Goal: Task Accomplishment & Management: Use online tool/utility

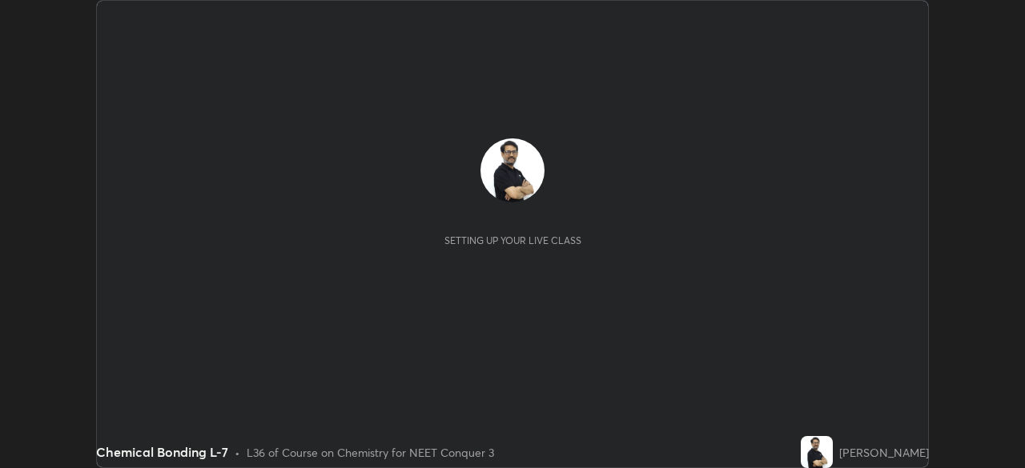
scroll to position [468, 1024]
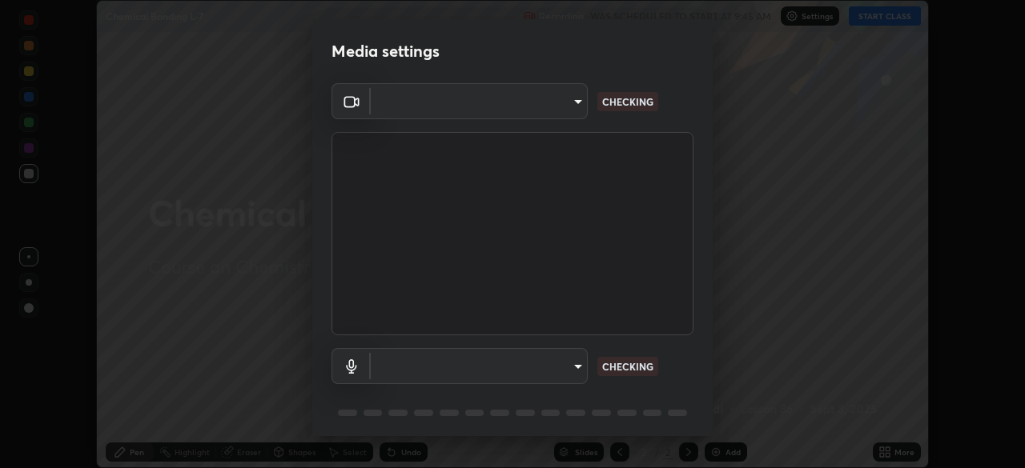
type input "cb8c6b6b4a50c5c6d626de20ccb3fd73f31987ea2ecc1878d3d31a5f1bf4ae53"
click at [409, 367] on body "Erase all Chemical Bonding L-7 Recording WAS SCHEDULED TO START AT 9:45 AM Sett…" at bounding box center [512, 234] width 1025 height 468
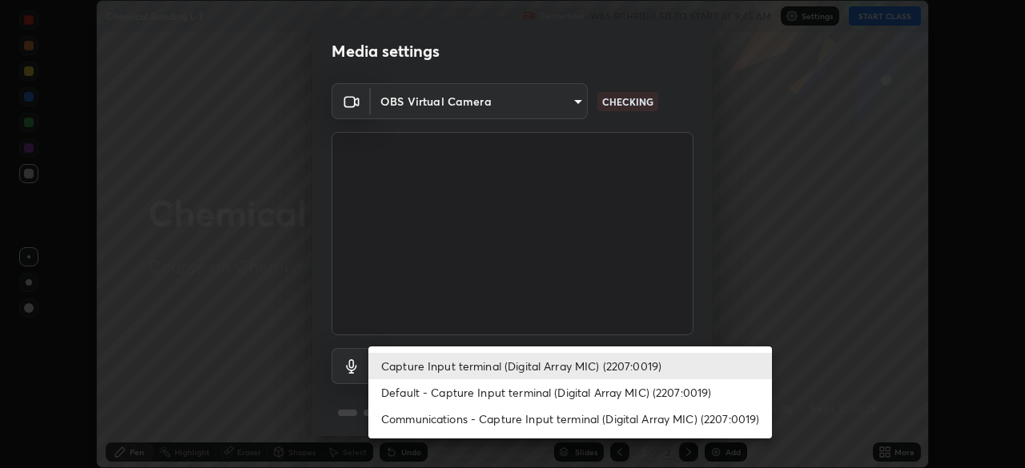
click at [415, 419] on li "Communications - Capture Input terminal (Digital Array MIC) (2207:0019)" at bounding box center [569, 419] width 403 height 26
type input "communications"
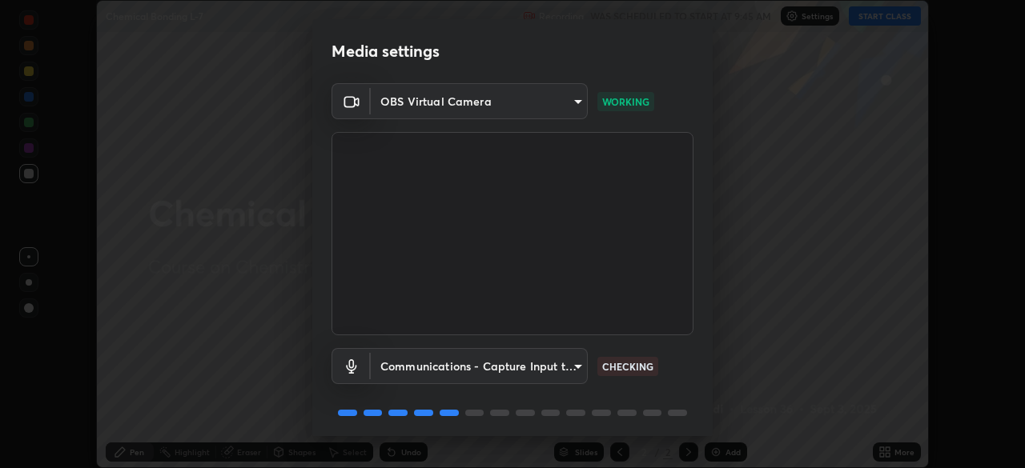
scroll to position [57, 0]
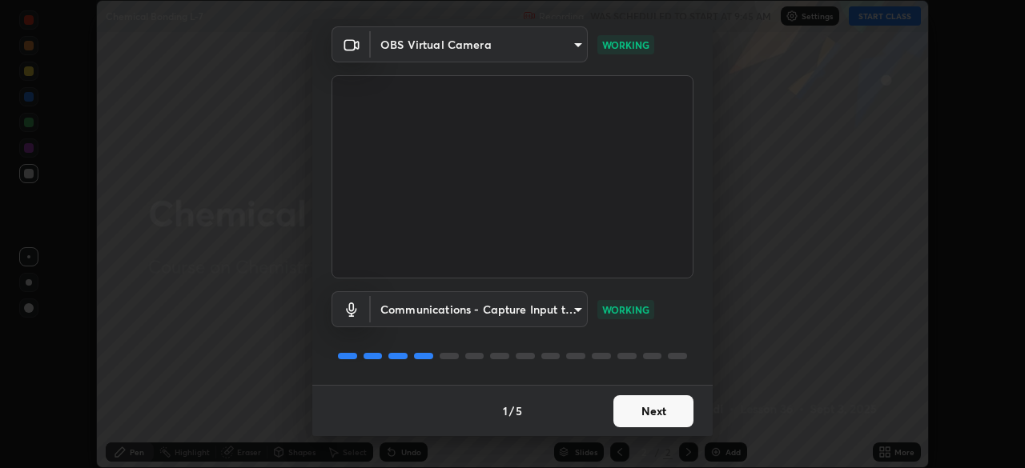
click at [659, 415] on button "Next" at bounding box center [653, 411] width 80 height 32
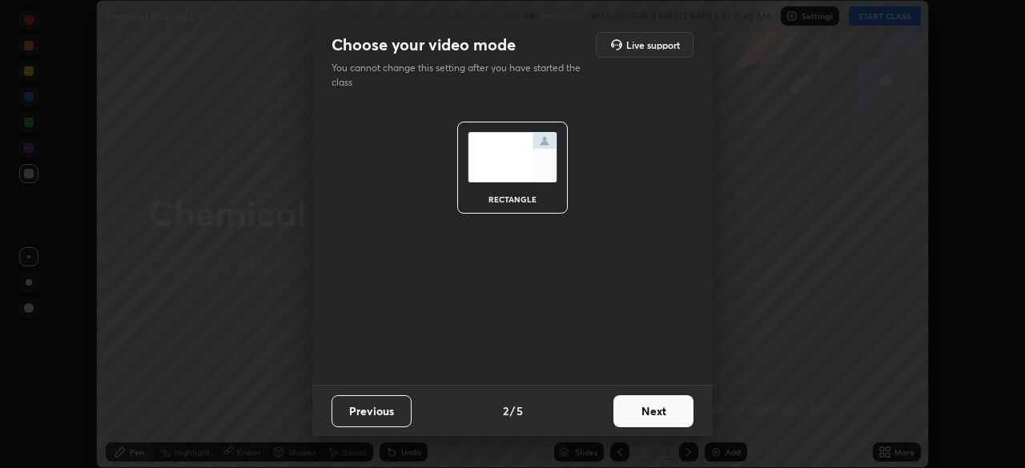
scroll to position [0, 0]
click at [667, 411] on button "Next" at bounding box center [653, 411] width 80 height 32
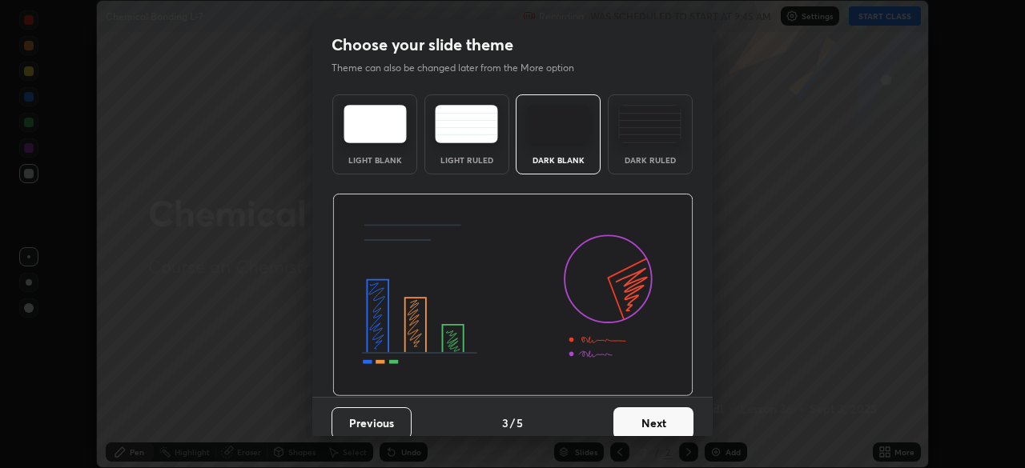
click at [673, 419] on button "Next" at bounding box center [653, 423] width 80 height 32
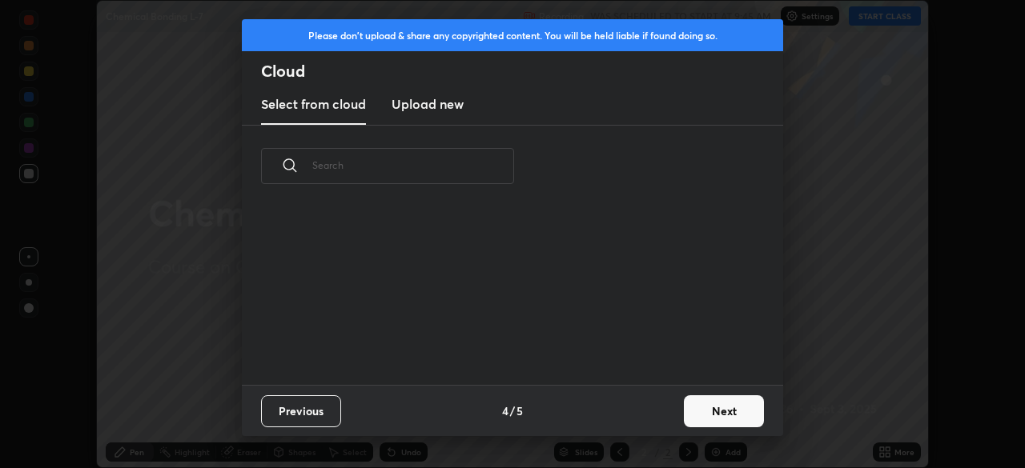
scroll to position [101, 514]
click at [712, 406] on button "Next" at bounding box center [724, 411] width 80 height 32
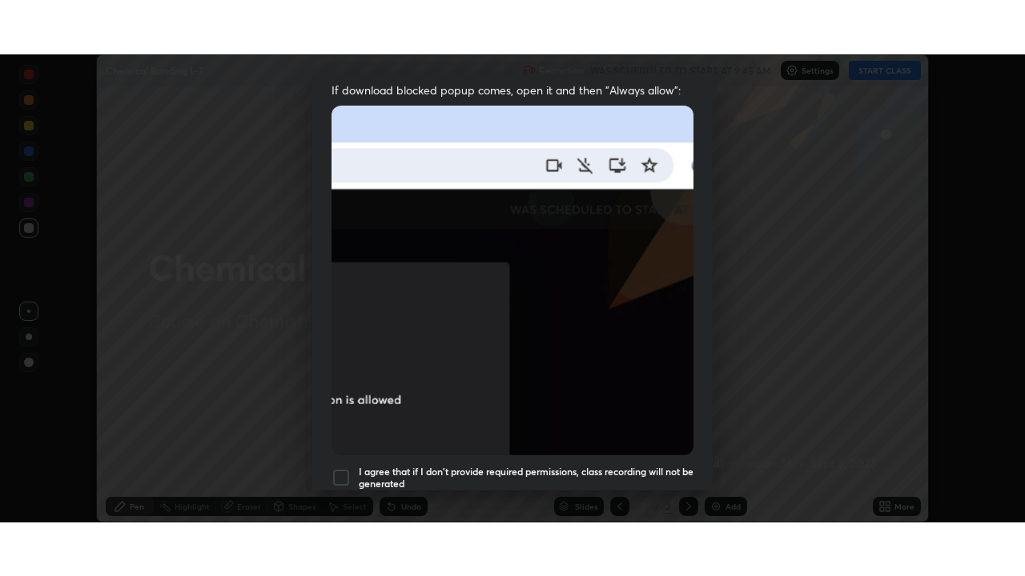
scroll to position [383, 0]
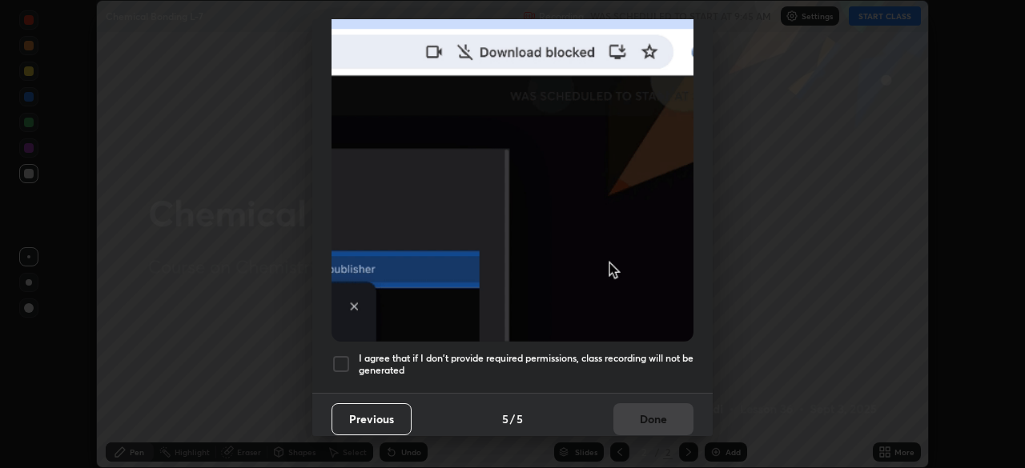
click at [342, 355] on div at bounding box center [340, 364] width 19 height 19
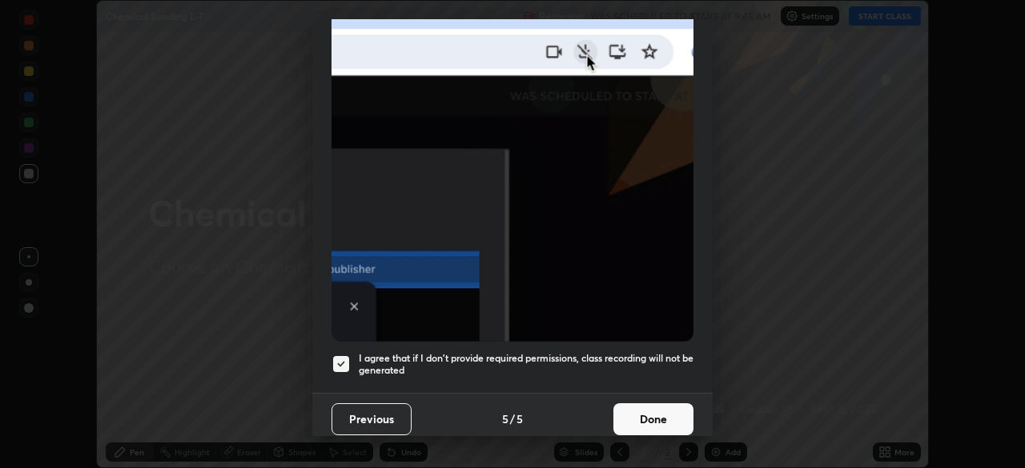
click at [653, 407] on button "Done" at bounding box center [653, 419] width 80 height 32
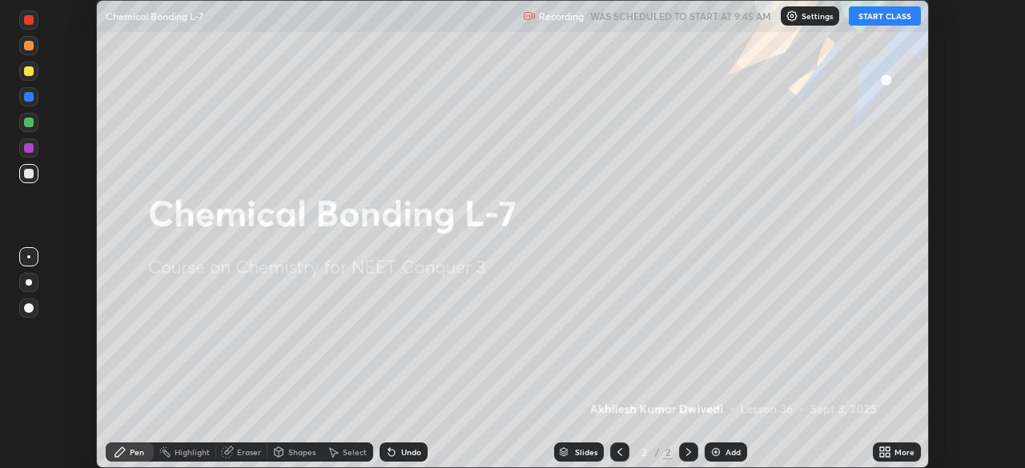
click at [881, 449] on icon at bounding box center [882, 450] width 4 height 4
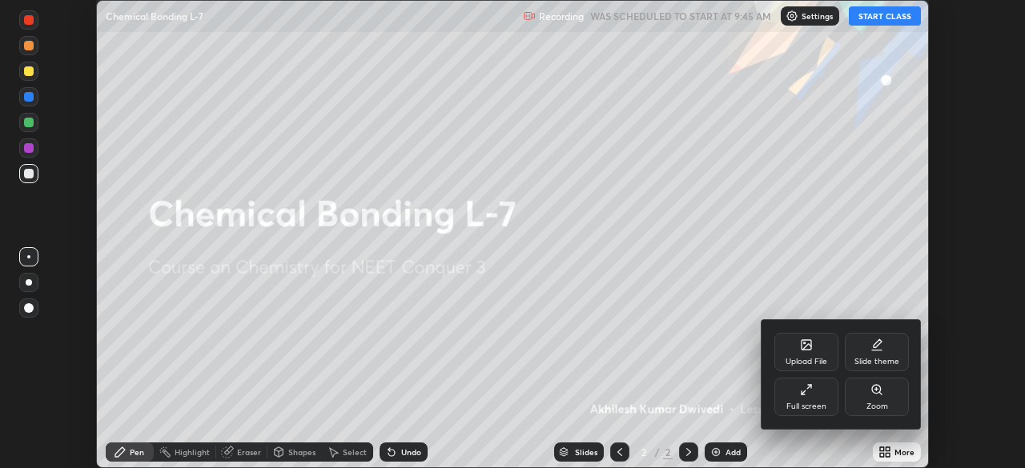
click at [806, 386] on icon at bounding box center [806, 389] width 13 height 13
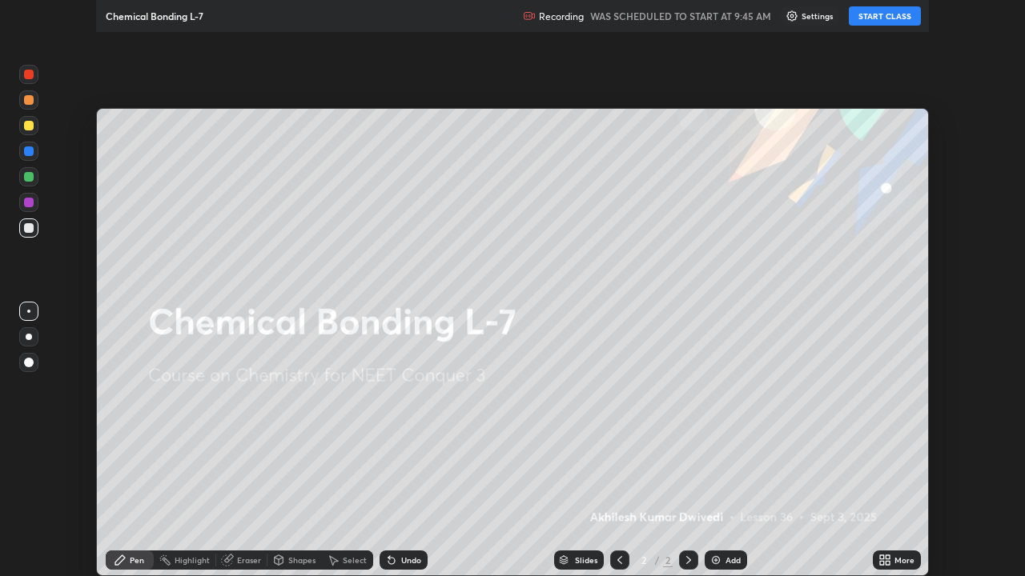
scroll to position [576, 1025]
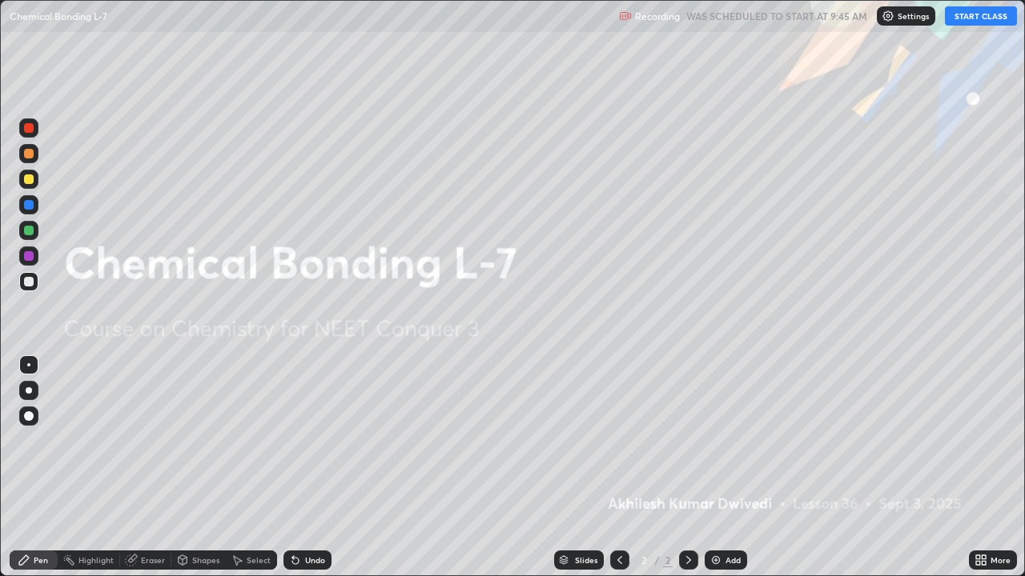
click at [715, 468] on img at bounding box center [715, 560] width 13 height 13
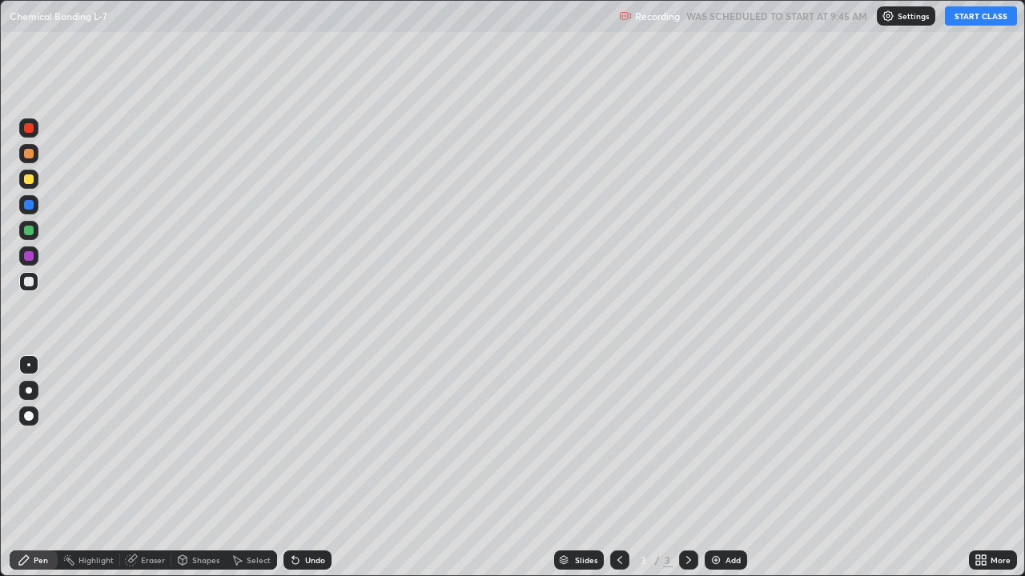
click at [979, 16] on button "START CLASS" at bounding box center [981, 15] width 72 height 19
click at [713, 468] on img at bounding box center [715, 560] width 13 height 13
click at [716, 468] on img at bounding box center [715, 560] width 13 height 13
click at [715, 468] on img at bounding box center [715, 560] width 13 height 13
click at [717, 468] on img at bounding box center [715, 560] width 13 height 13
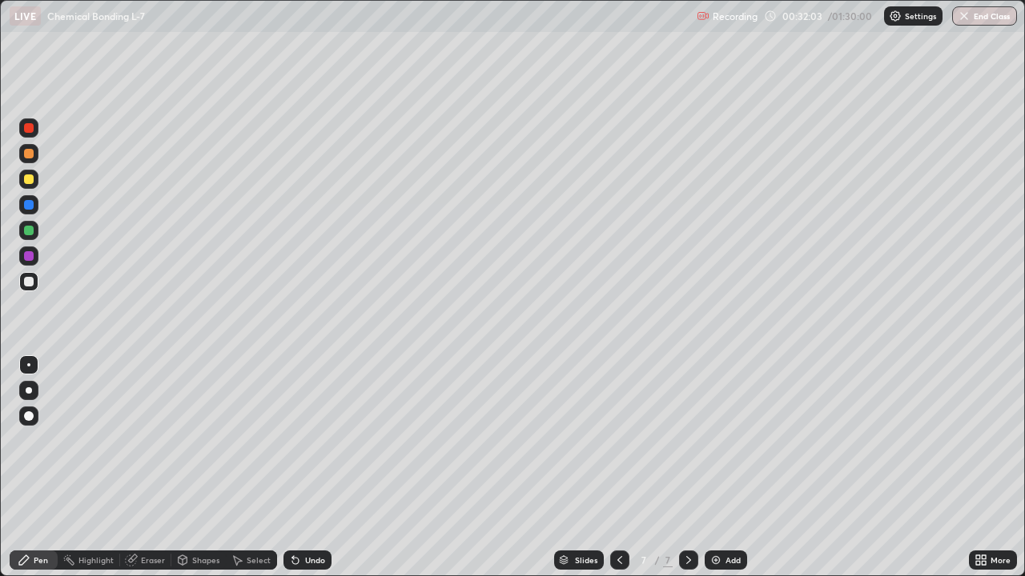
click at [37, 180] on div at bounding box center [28, 179] width 19 height 19
click at [712, 468] on img at bounding box center [715, 560] width 13 height 13
click at [37, 127] on div at bounding box center [28, 127] width 19 height 19
click at [710, 468] on img at bounding box center [715, 560] width 13 height 13
click at [29, 283] on div at bounding box center [29, 282] width 10 height 10
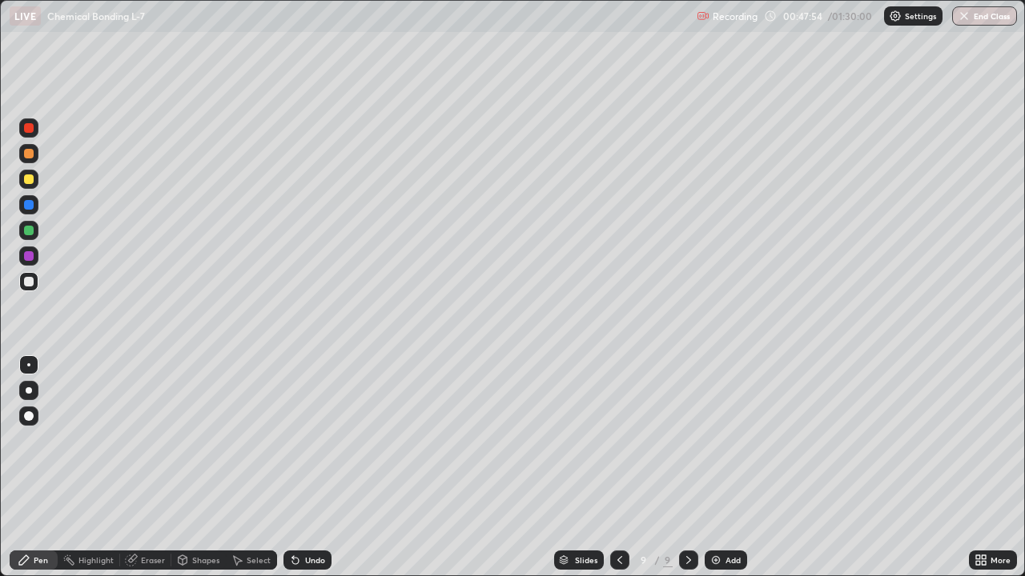
click at [30, 179] on div at bounding box center [29, 180] width 10 height 10
click at [716, 468] on img at bounding box center [715, 560] width 13 height 13
click at [35, 286] on div at bounding box center [28, 281] width 19 height 19
click at [716, 468] on img at bounding box center [715, 560] width 13 height 13
click at [712, 468] on img at bounding box center [715, 560] width 13 height 13
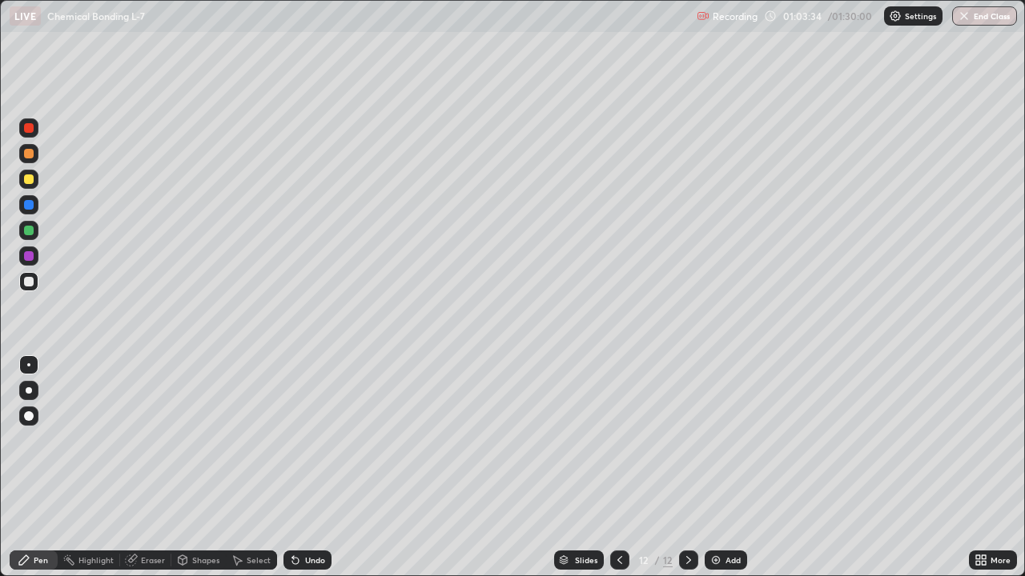
click at [617, 468] on icon at bounding box center [619, 560] width 5 height 8
click at [711, 468] on img at bounding box center [715, 560] width 13 height 13
click at [36, 179] on div at bounding box center [28, 179] width 19 height 19
click at [713, 468] on img at bounding box center [715, 560] width 13 height 13
click at [35, 284] on div at bounding box center [28, 281] width 19 height 19
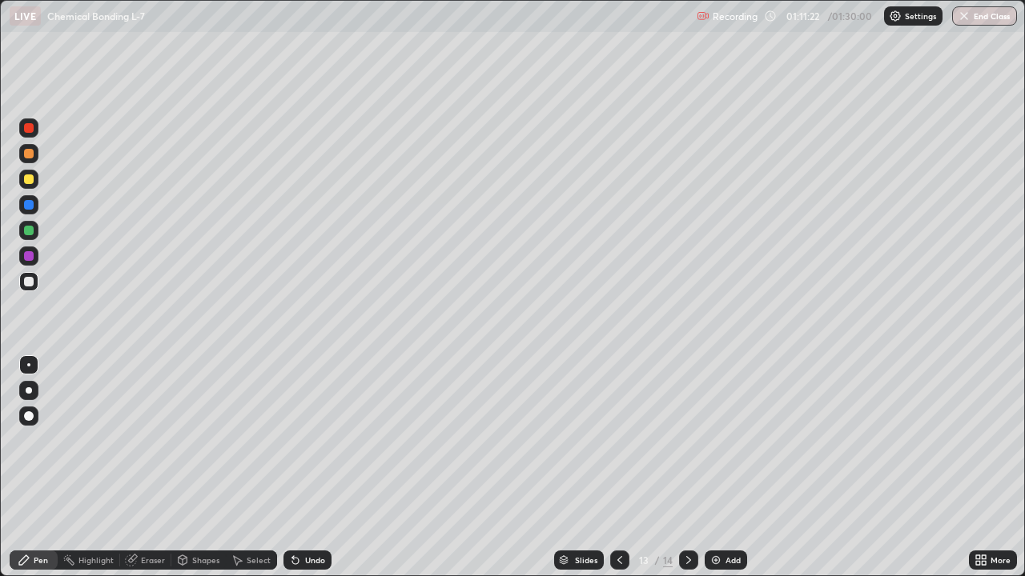
click at [33, 177] on div at bounding box center [29, 180] width 10 height 10
click at [715, 468] on img at bounding box center [715, 560] width 13 height 13
click at [33, 283] on div at bounding box center [29, 282] width 10 height 10
click at [30, 179] on div at bounding box center [29, 180] width 10 height 10
click at [34, 127] on div at bounding box center [28, 127] width 19 height 19
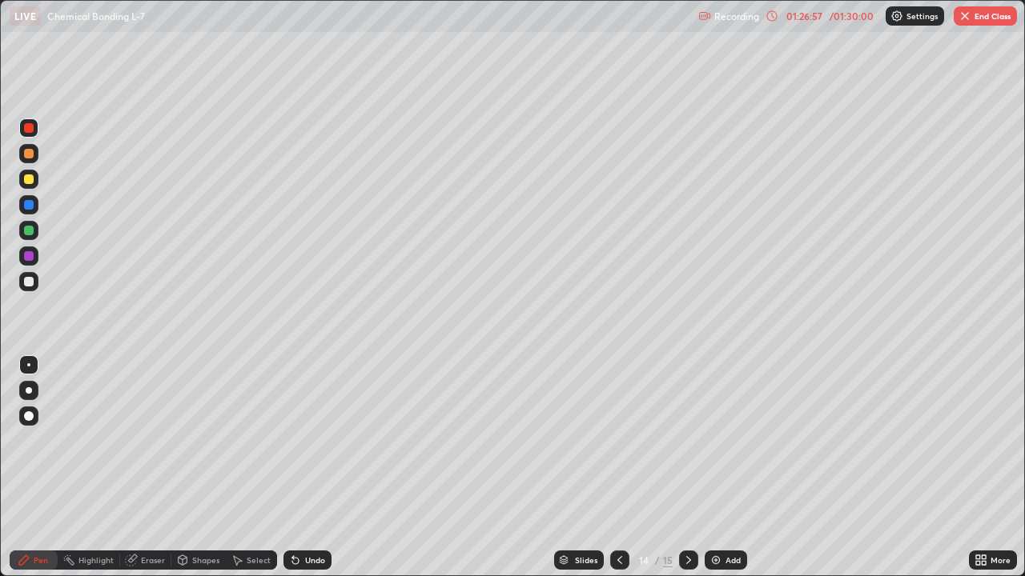
click at [980, 18] on button "End Class" at bounding box center [984, 15] width 63 height 19
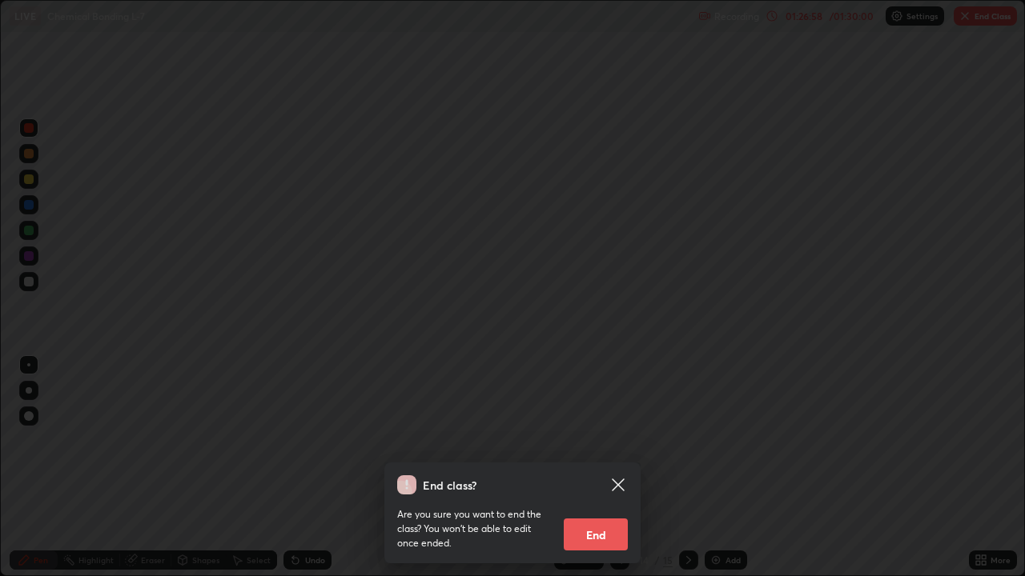
click at [598, 468] on button "End" at bounding box center [596, 535] width 64 height 32
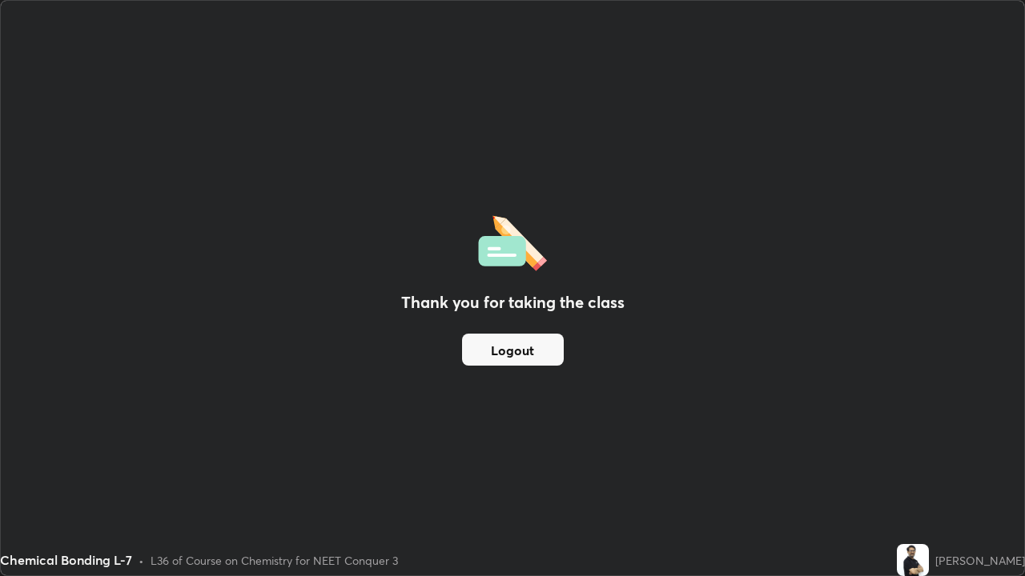
click at [520, 350] on button "Logout" at bounding box center [513, 350] width 102 height 32
